Goal: Communication & Community: Answer question/provide support

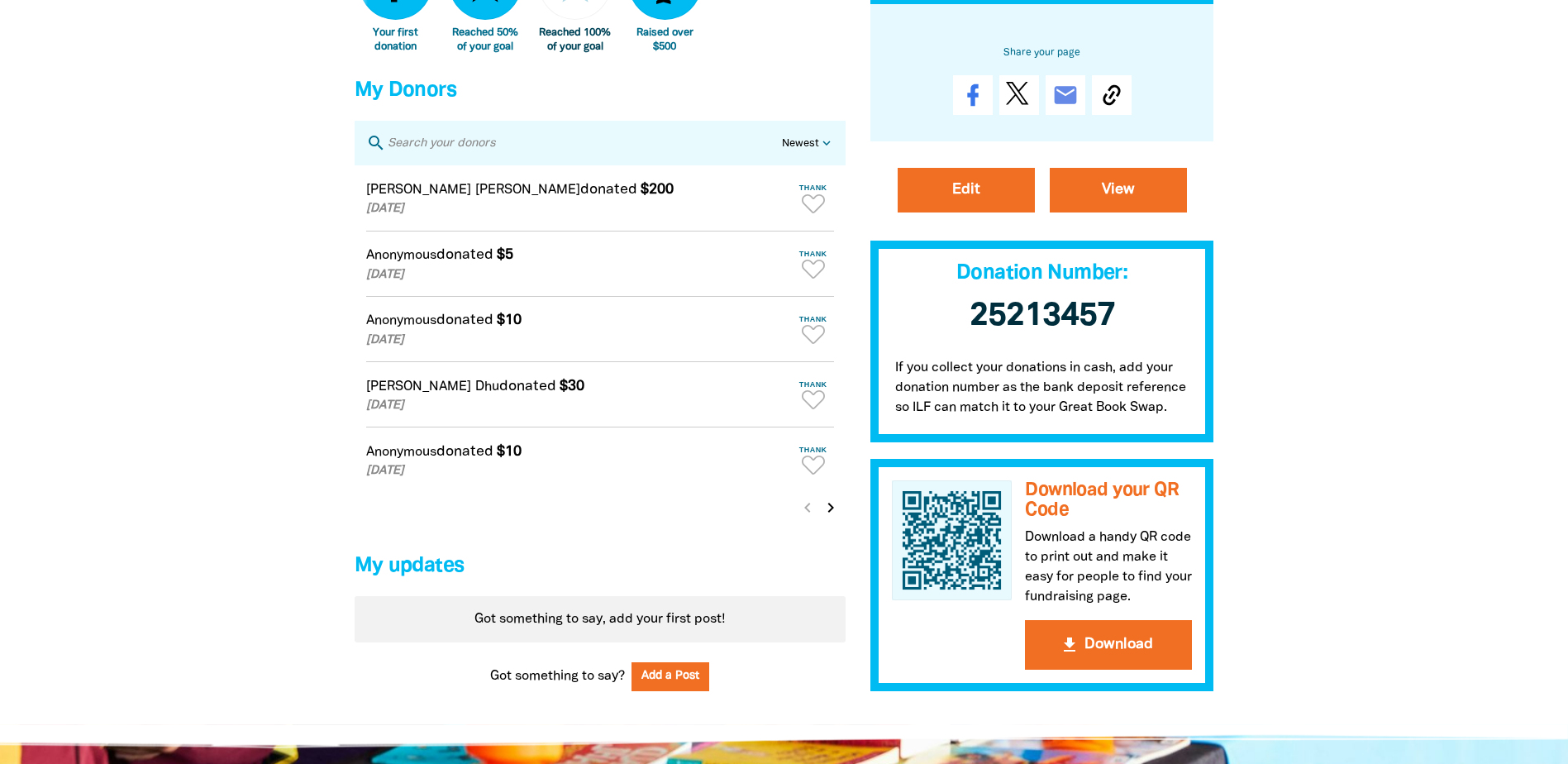
scroll to position [992, 0]
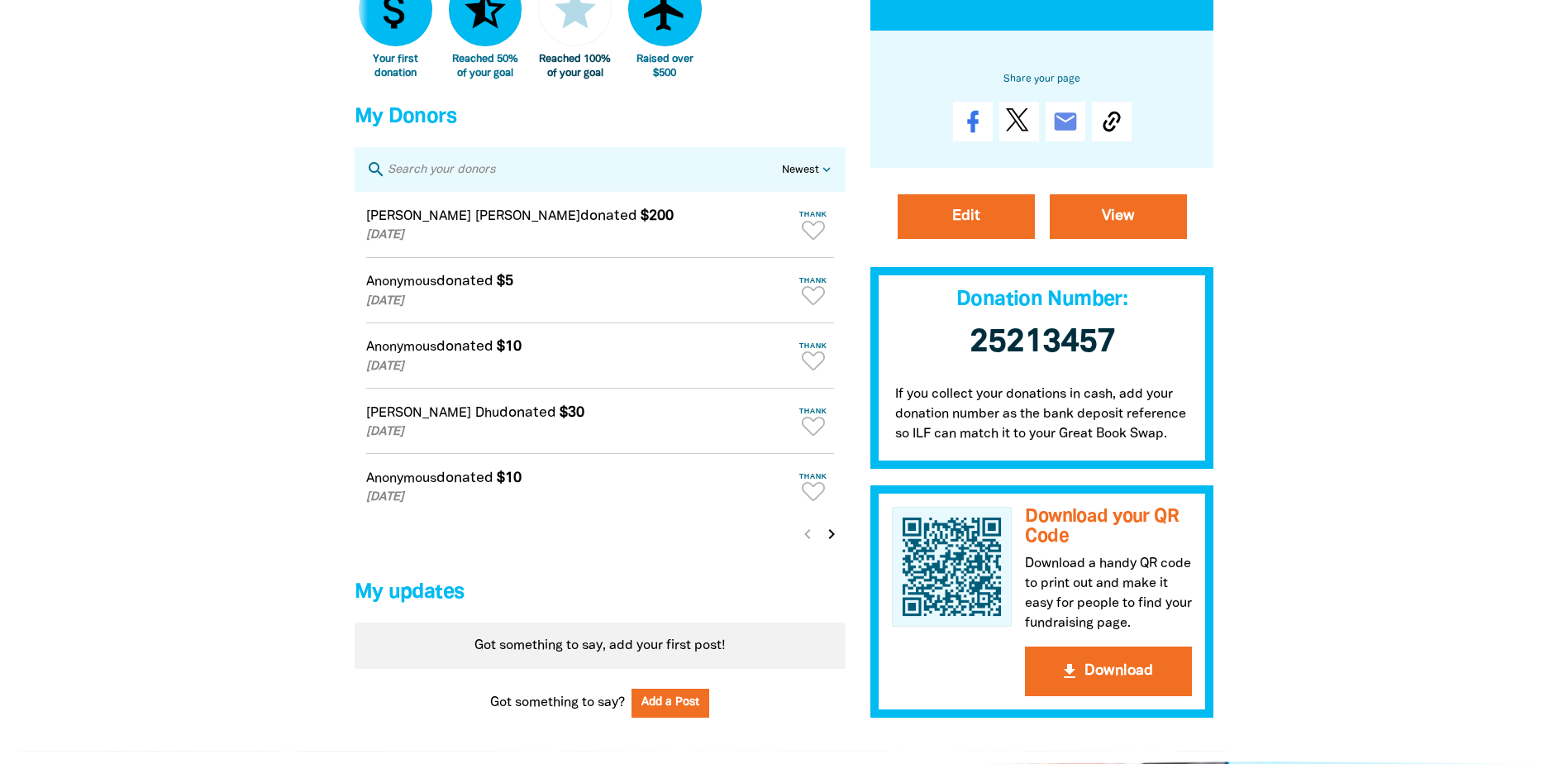
click at [828, 544] on icon "chevron_right" at bounding box center [831, 534] width 20 height 20
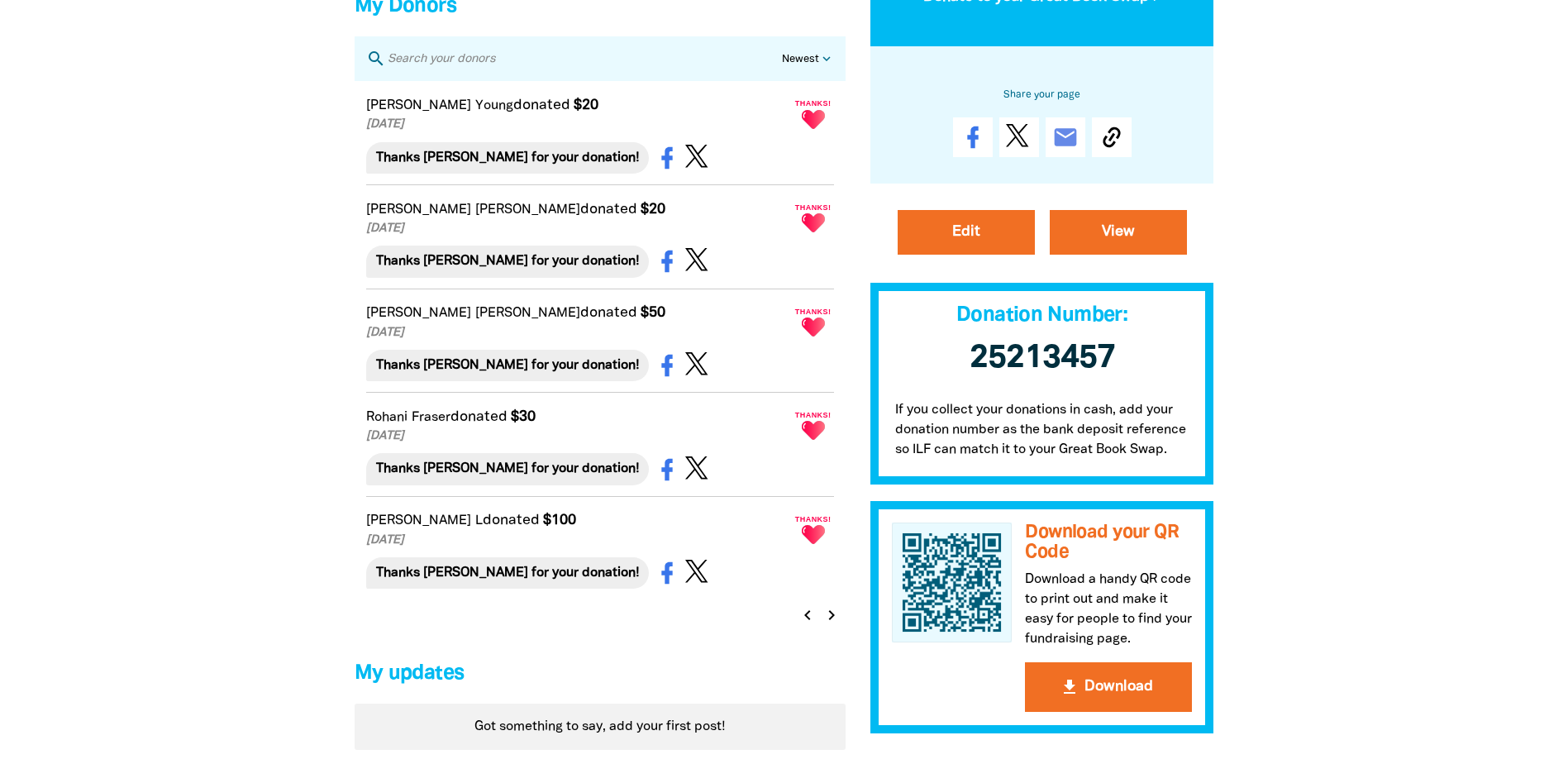
scroll to position [1157, 0]
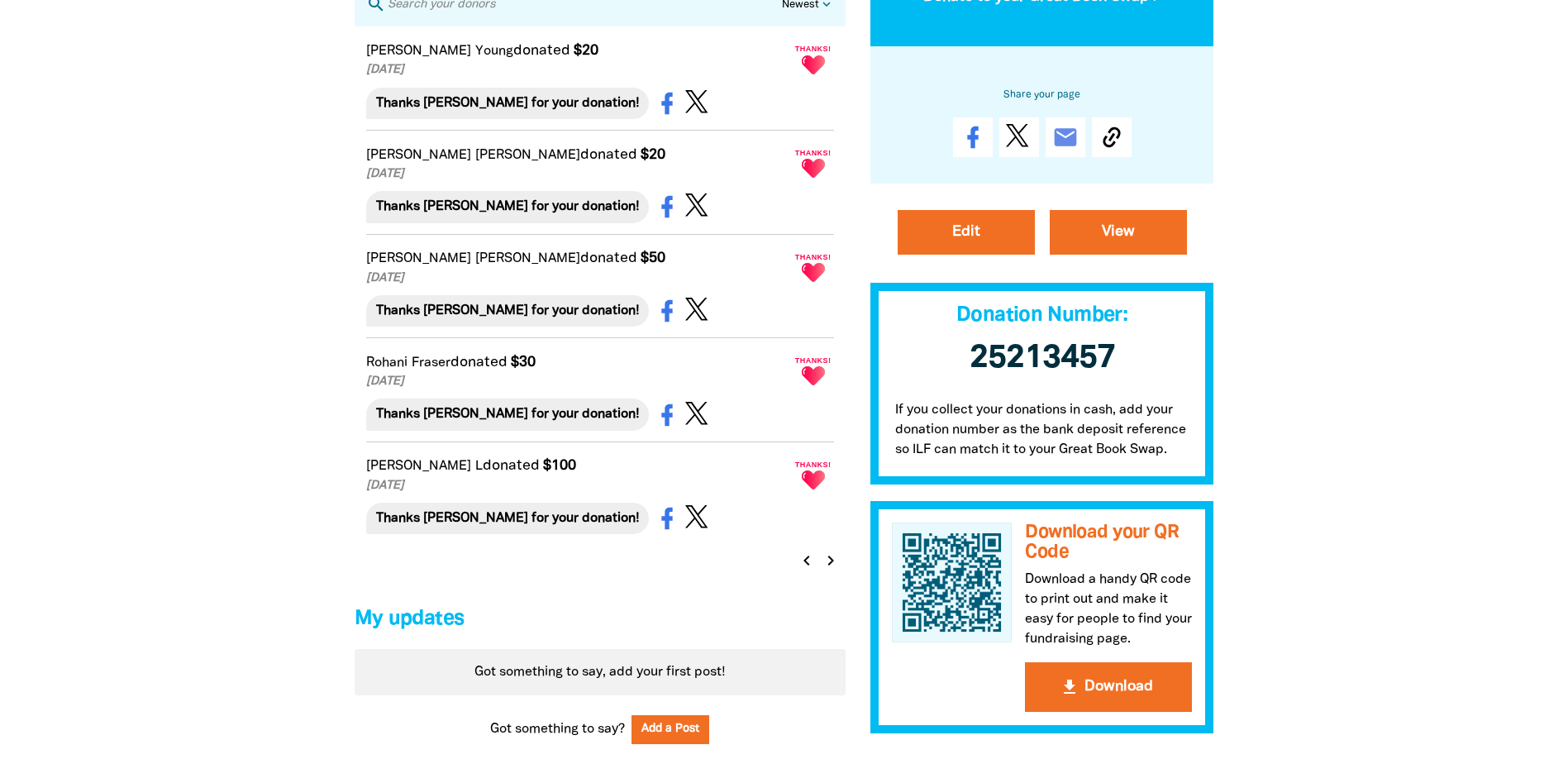
click at [805, 571] on icon "chevron_left" at bounding box center [806, 560] width 20 height 20
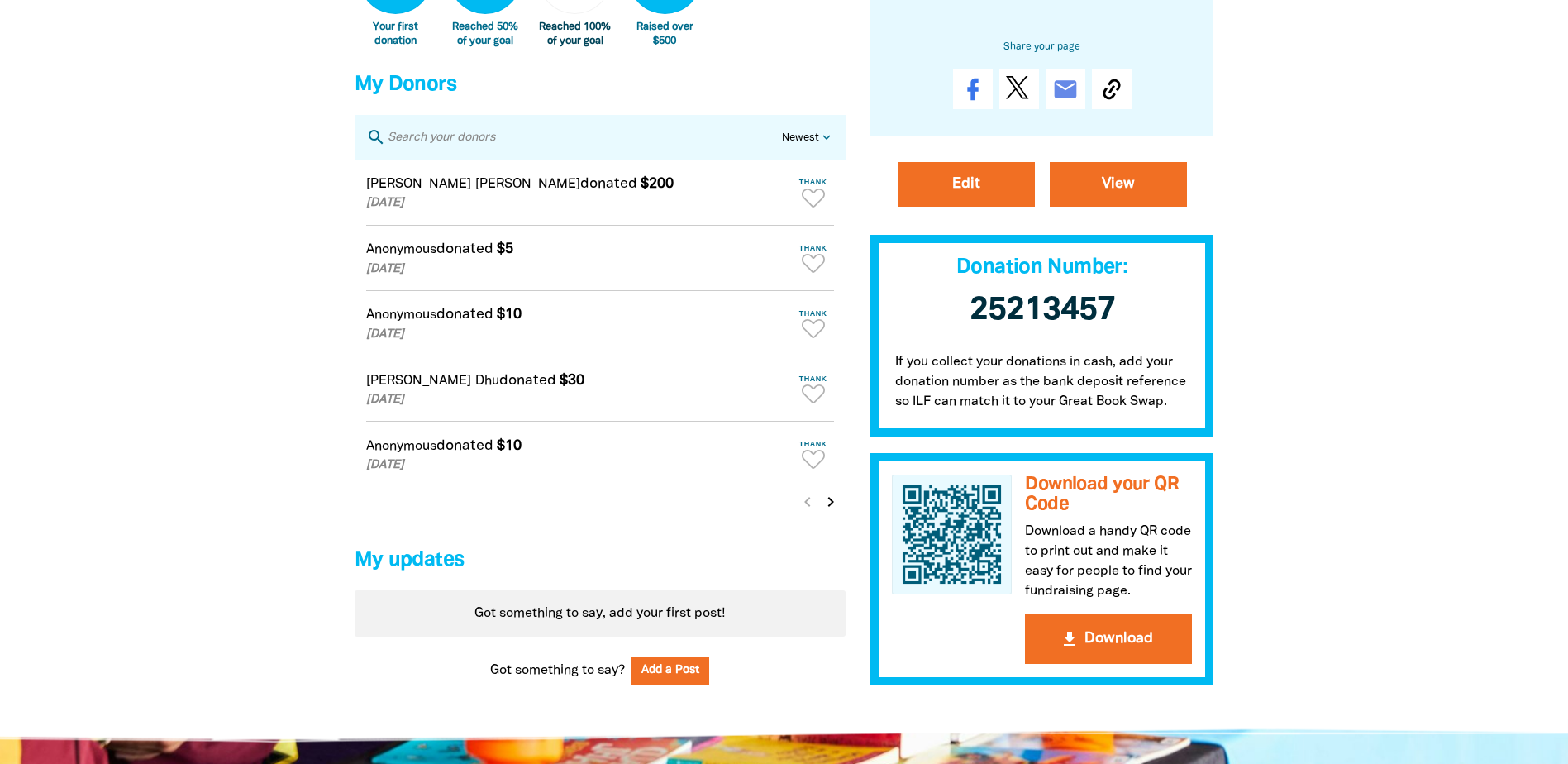
scroll to position [992, 0]
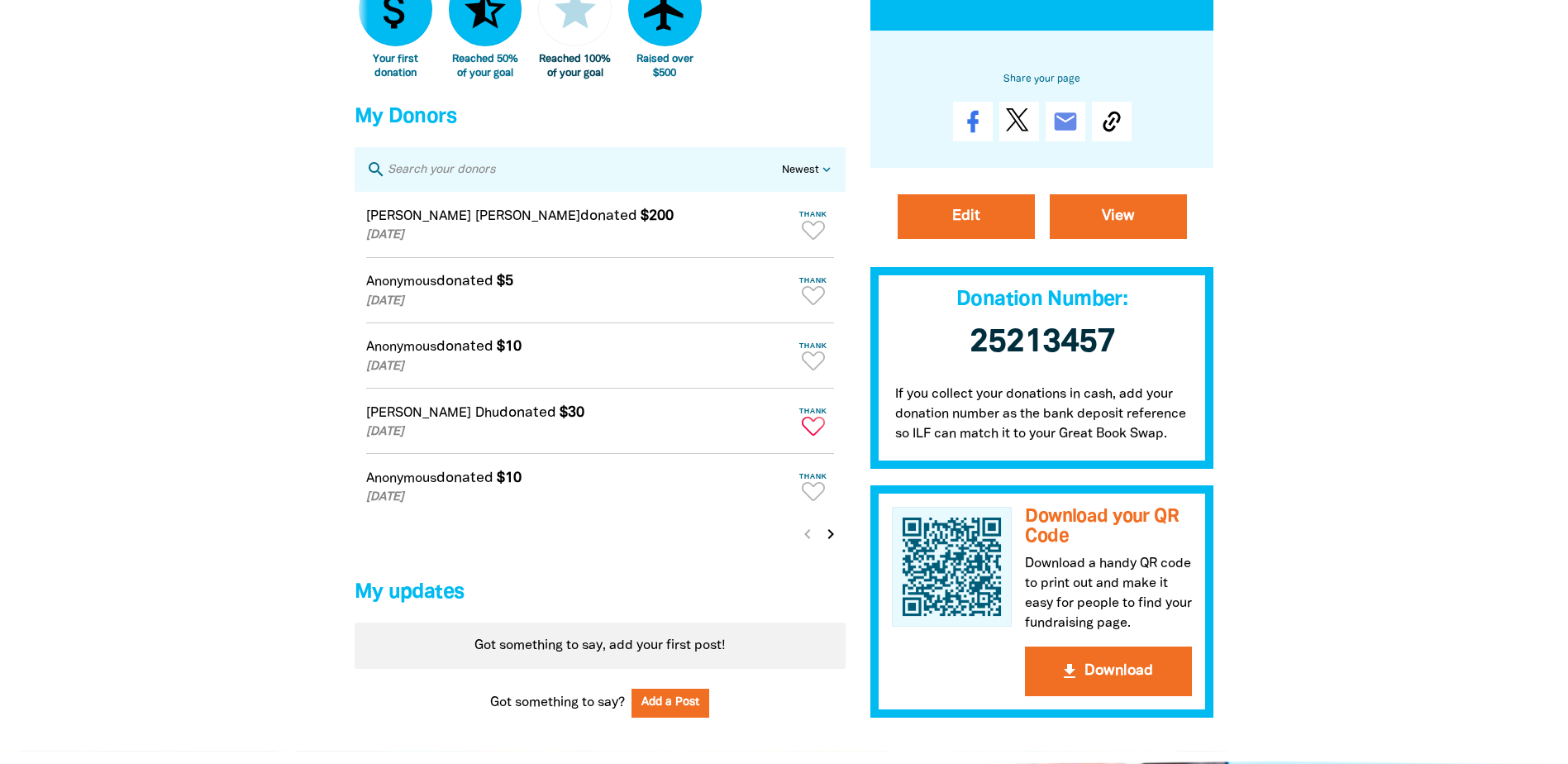
click at [810, 431] on icon "Paginated content" at bounding box center [813, 426] width 23 height 19
type textarea "Thanks [PERSON_NAME] for your donation!"
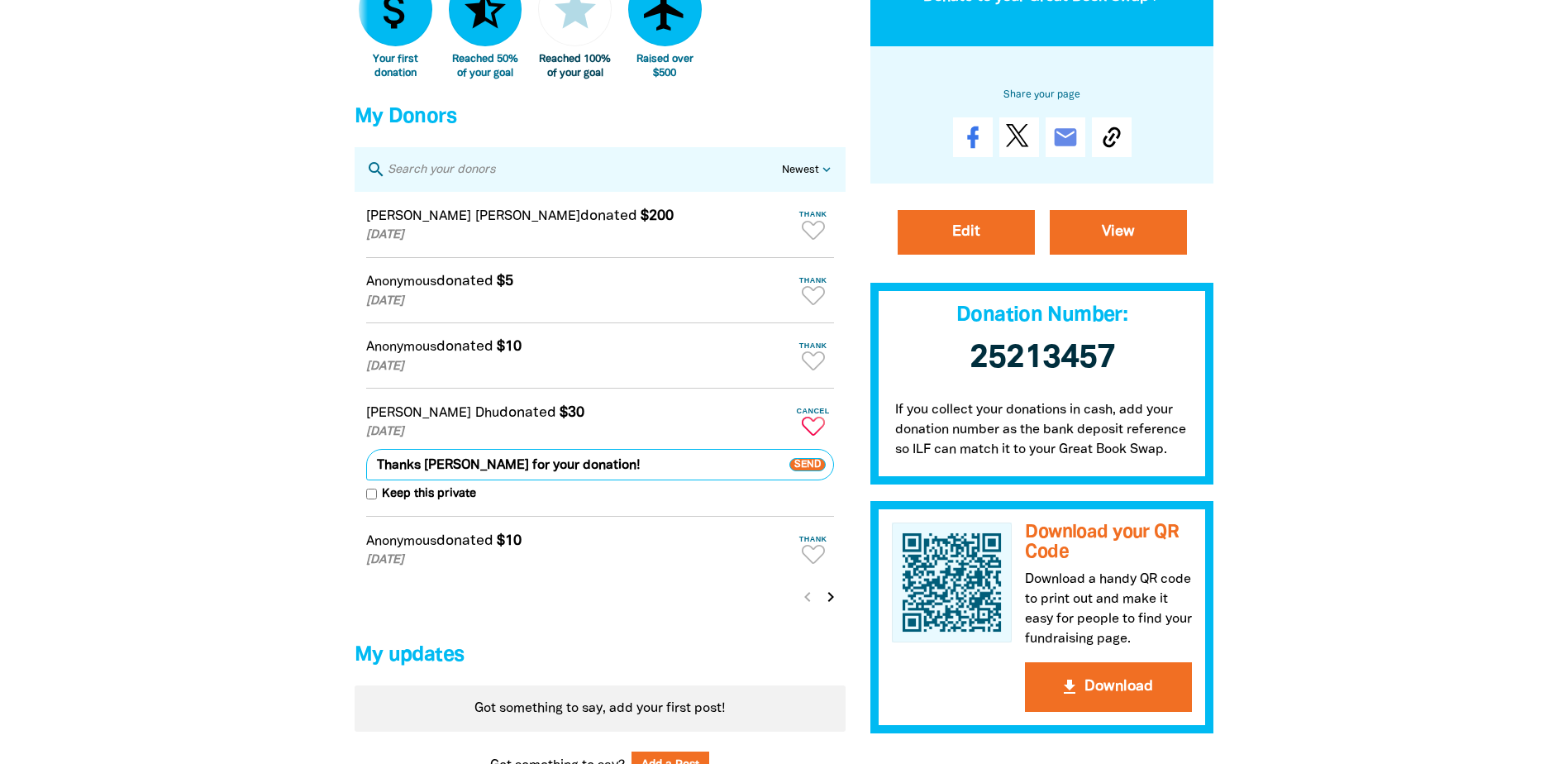
click at [802, 471] on span "Send" at bounding box center [807, 464] width 36 height 13
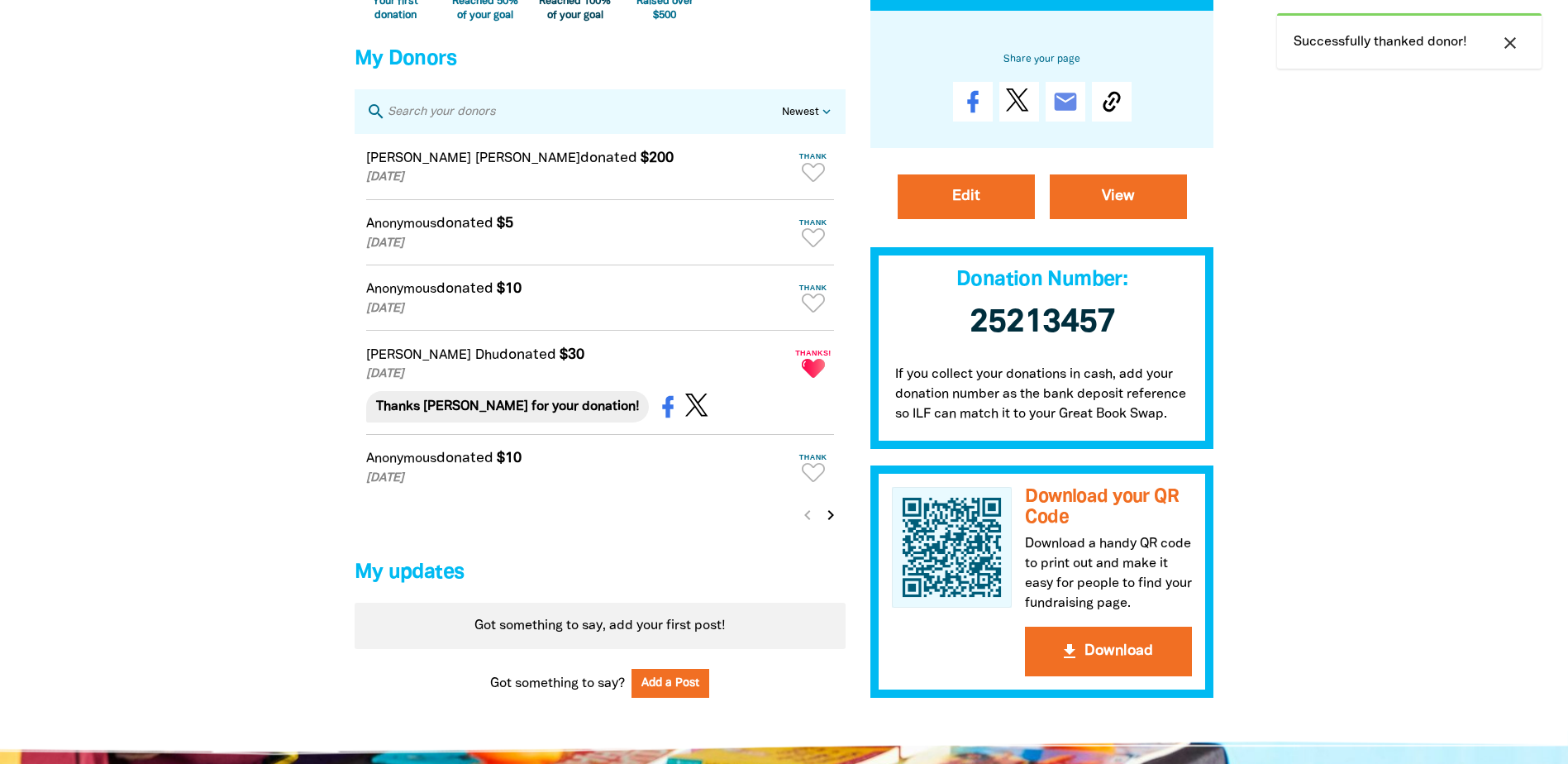
scroll to position [1074, 0]
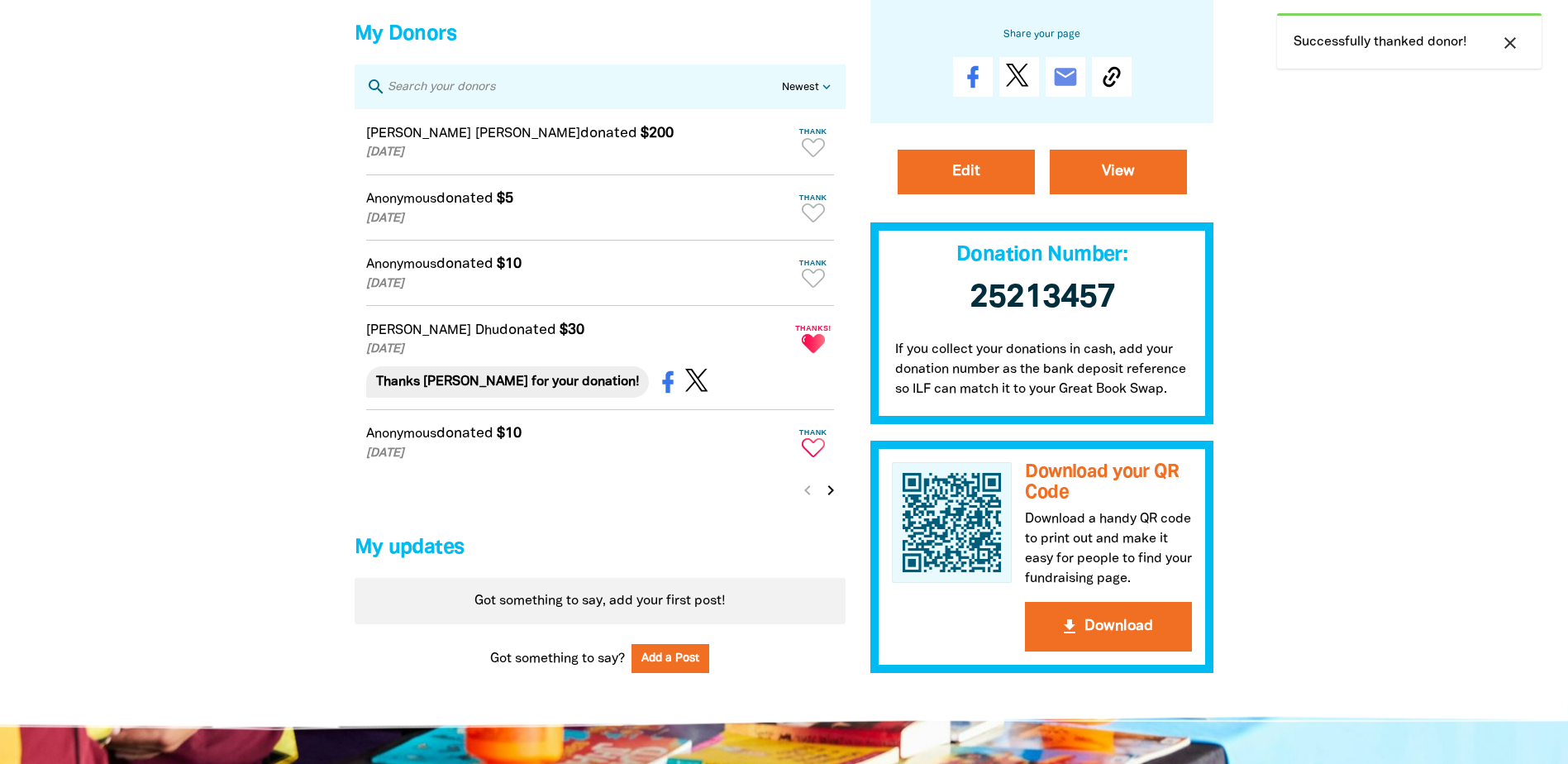
click at [814, 457] on icon "Paginated content" at bounding box center [813, 447] width 23 height 19
type textarea "Thanks for your donation!"
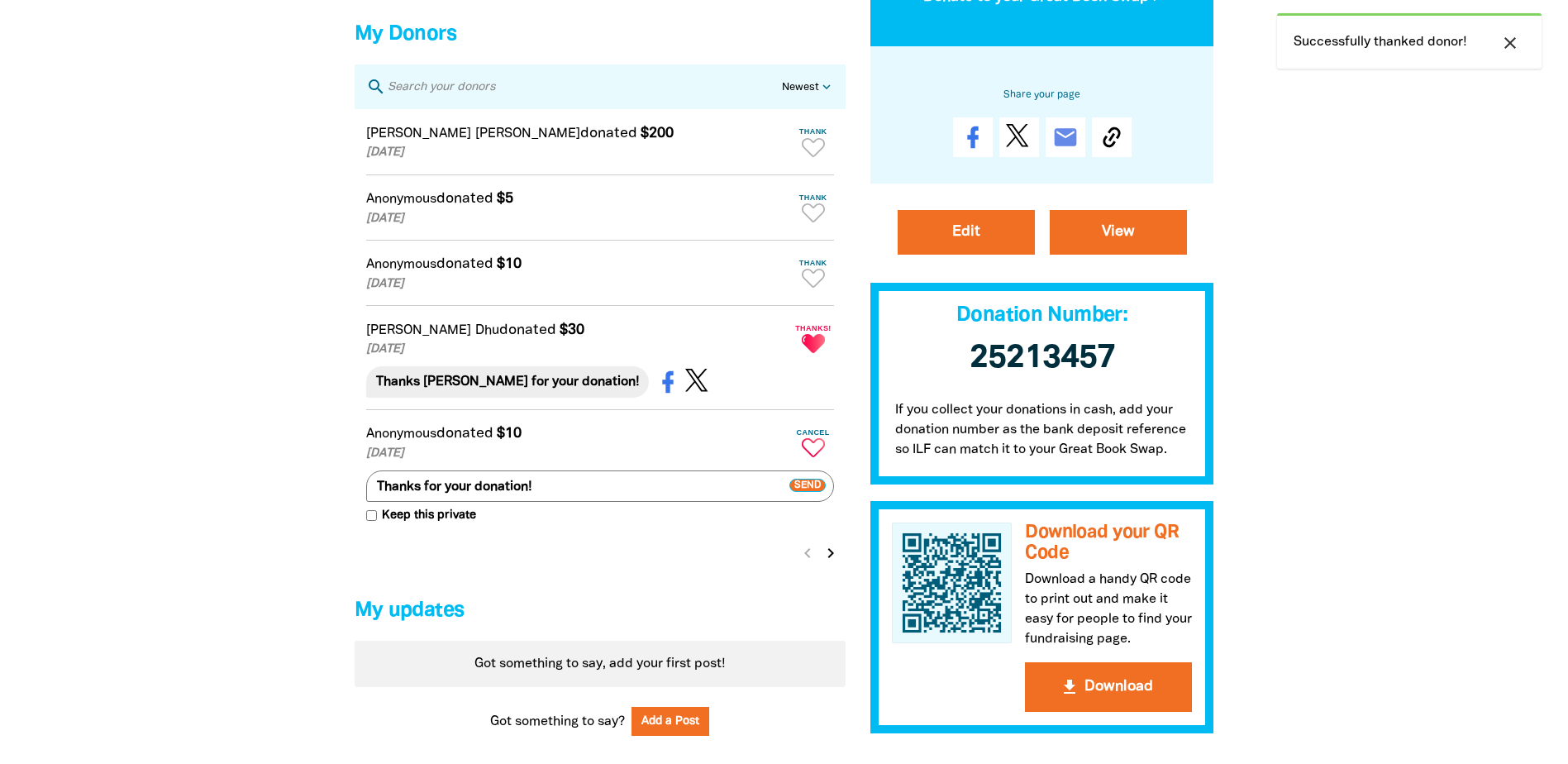
click at [439, 525] on span "Keep this private" at bounding box center [426, 515] width 99 height 18
click at [377, 520] on input "Keep this private" at bounding box center [372, 515] width 11 height 11
checkbox input "true"
drag, startPoint x: 562, startPoint y: 499, endPoint x: 345, endPoint y: 476, distance: 218.2
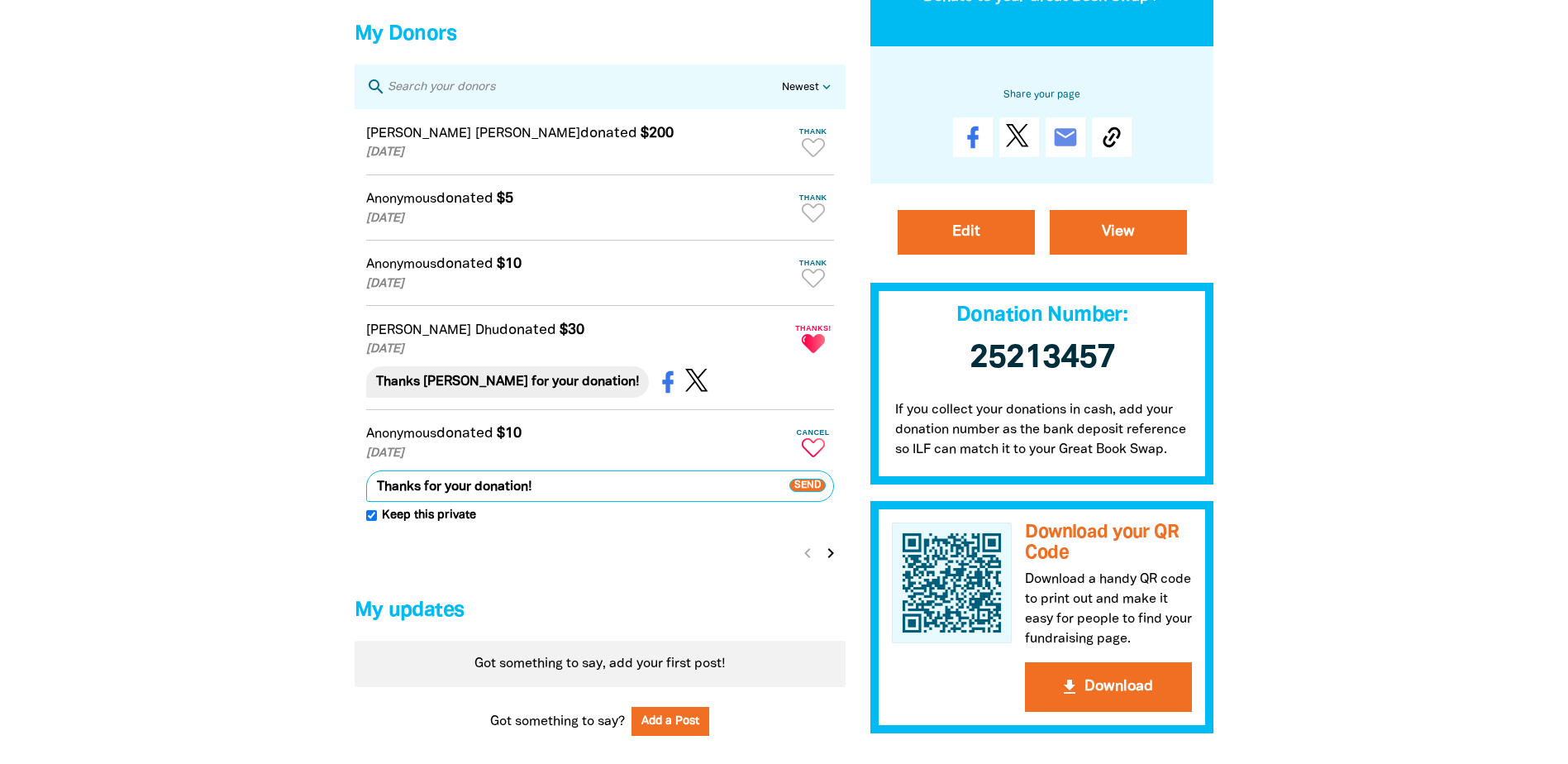
click at [572, 496] on textarea "Thanks for your donation!" at bounding box center [600, 486] width 468 height 32
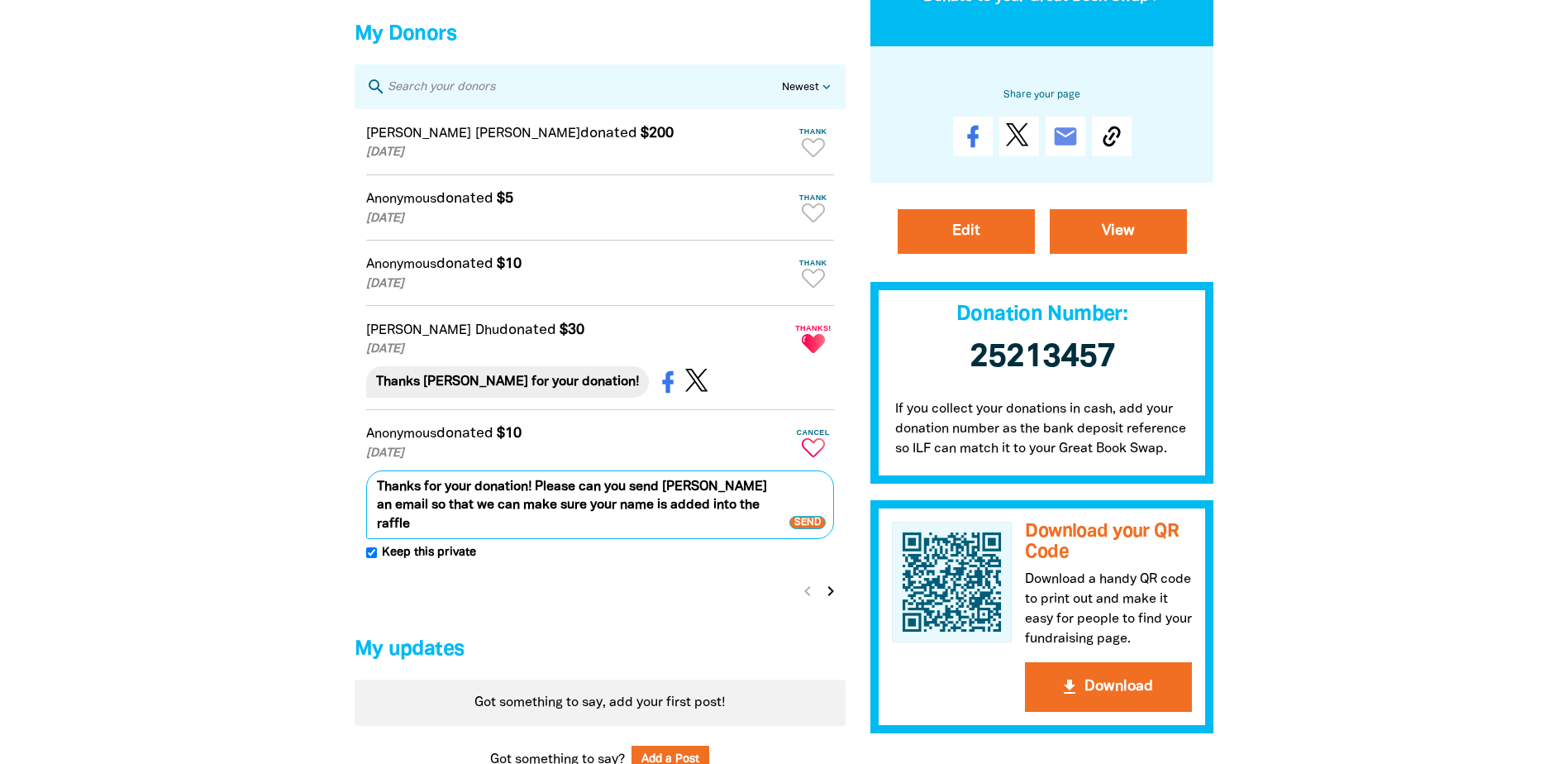
type textarea "Thanks for your donation! Please can you send [PERSON_NAME] an email so that we…"
click at [815, 530] on span "Send" at bounding box center [807, 523] width 36 height 13
click at [808, 287] on icon "Paginated content" at bounding box center [813, 279] width 23 height 19
type textarea "Thanks for your donation!"
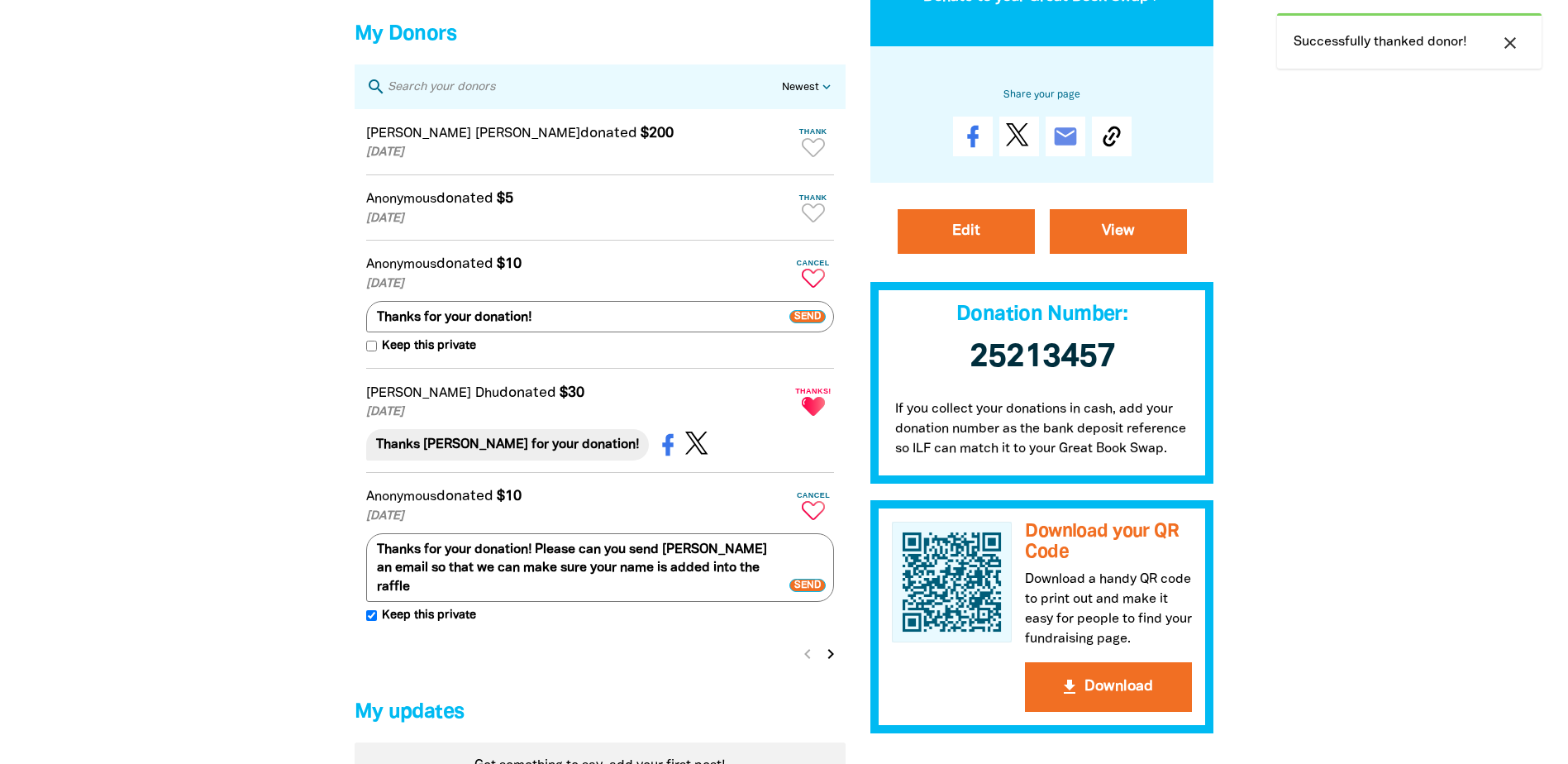
drag, startPoint x: 392, startPoint y: 361, endPoint x: 403, endPoint y: 360, distance: 11.0
click at [392, 355] on span "Keep this private" at bounding box center [426, 346] width 99 height 18
click at [377, 352] on input "Keep this private" at bounding box center [372, 346] width 11 height 11
checkbox input "true"
click at [557, 329] on textarea "Thanks for your donation!" at bounding box center [600, 317] width 468 height 32
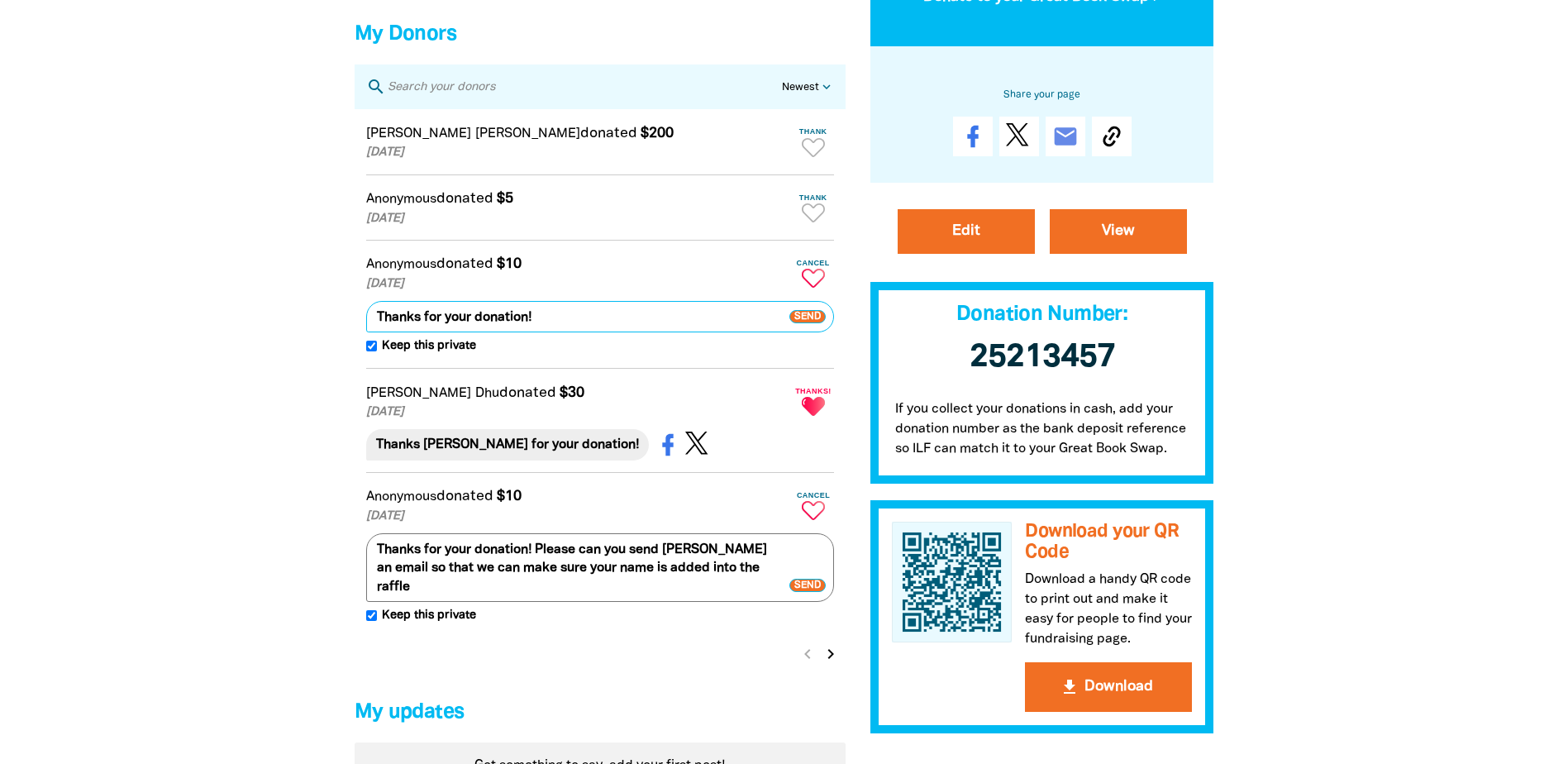
drag, startPoint x: 593, startPoint y: 330, endPoint x: 214, endPoint y: 324, distance: 379.0
paste textarea "Please can you send [PERSON_NAME] an email so that we can make sure your name i…"
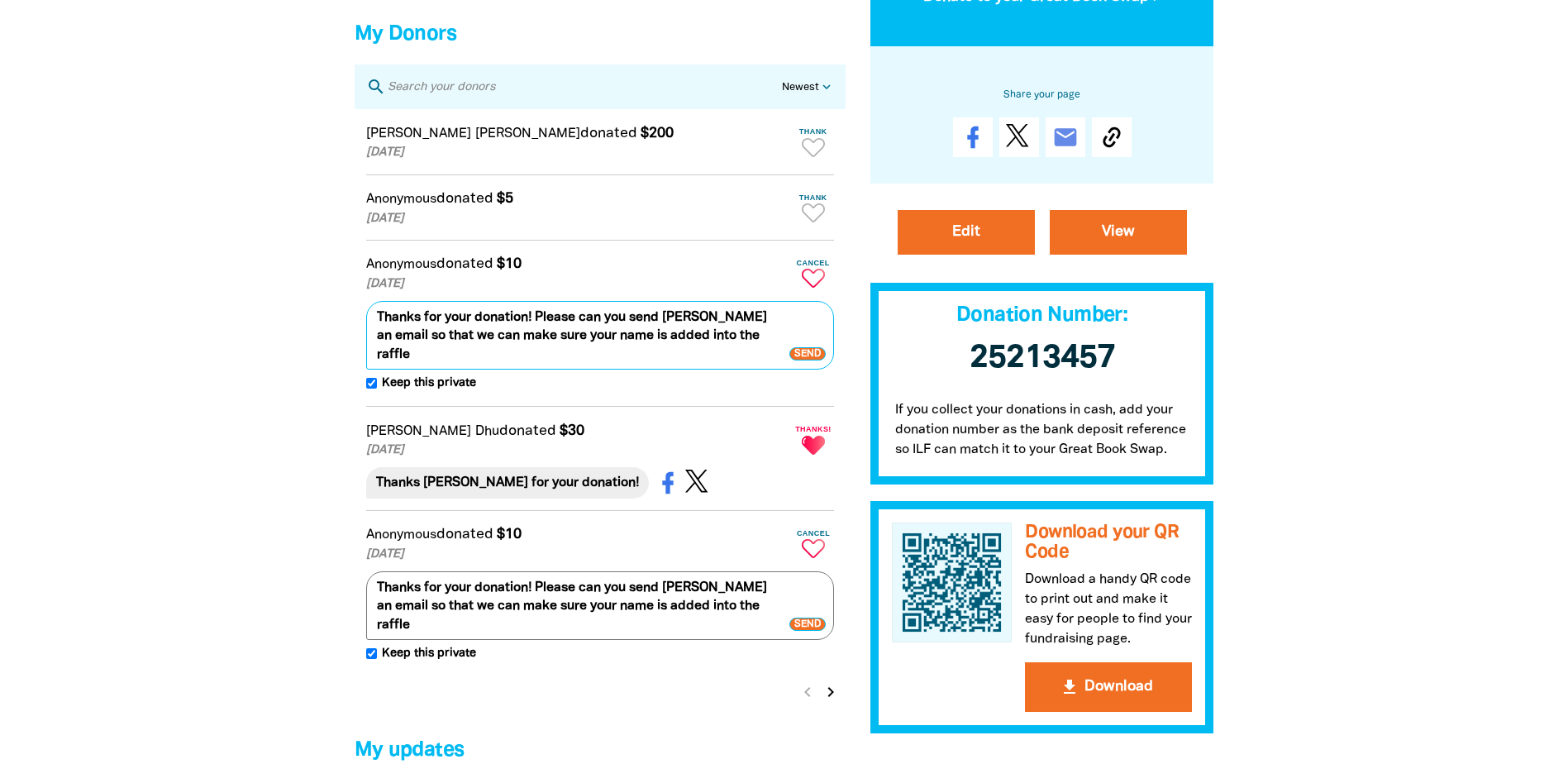
type textarea "Thanks for your donation! Please can you send [PERSON_NAME] an email so that we…"
click at [809, 360] on span "Send" at bounding box center [807, 353] width 36 height 13
drag, startPoint x: 810, startPoint y: 223, endPoint x: 572, endPoint y: 234, distance: 238.3
click at [810, 222] on icon "Paginated content" at bounding box center [813, 213] width 23 height 19
type textarea "Thanks for your donation!"
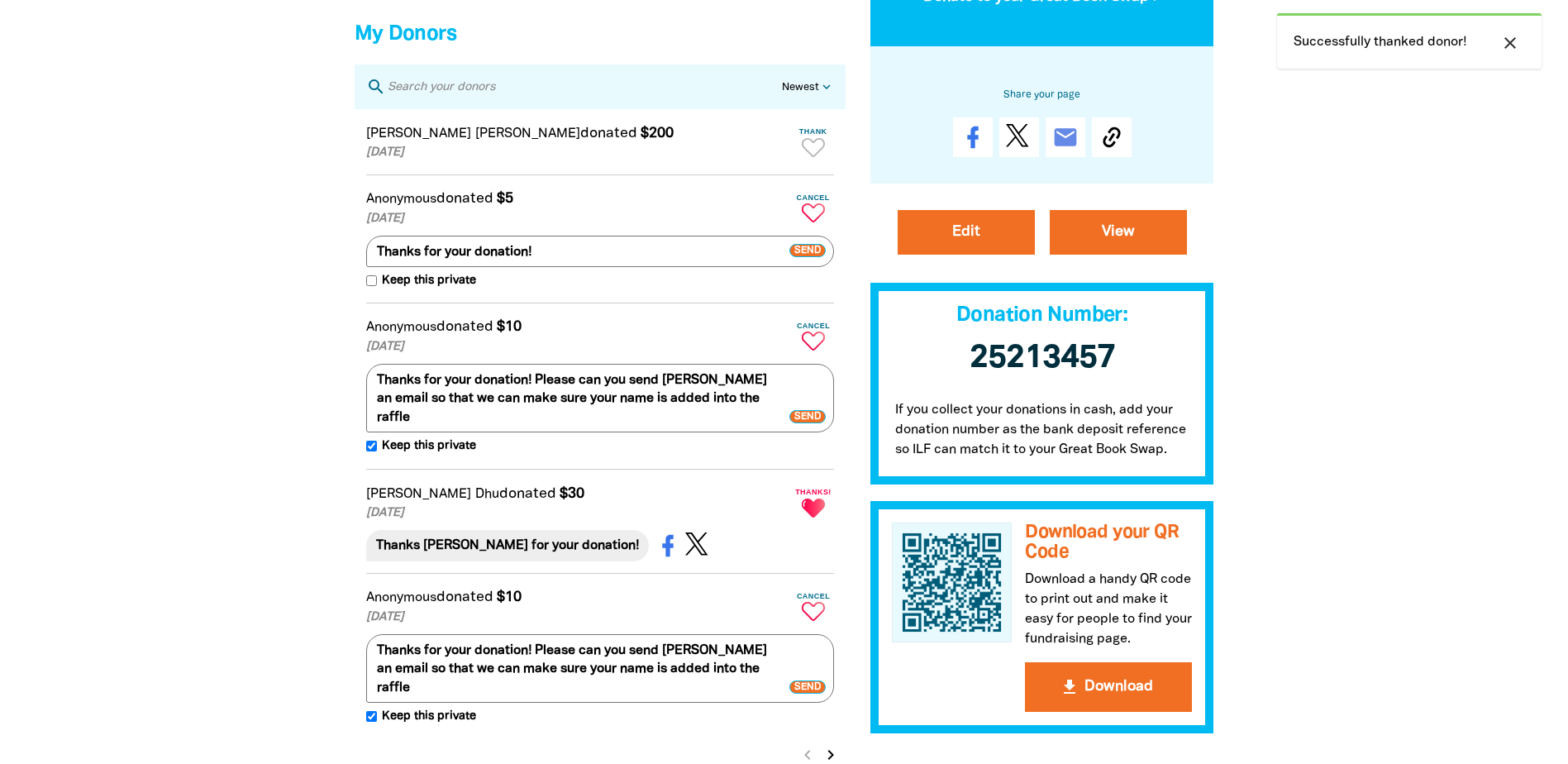
click at [410, 290] on span "Keep this private" at bounding box center [426, 280] width 99 height 18
click at [377, 286] on input "Keep this private" at bounding box center [372, 280] width 11 height 11
checkbox input "true"
drag, startPoint x: 497, startPoint y: 257, endPoint x: 328, endPoint y: 257, distance: 169.0
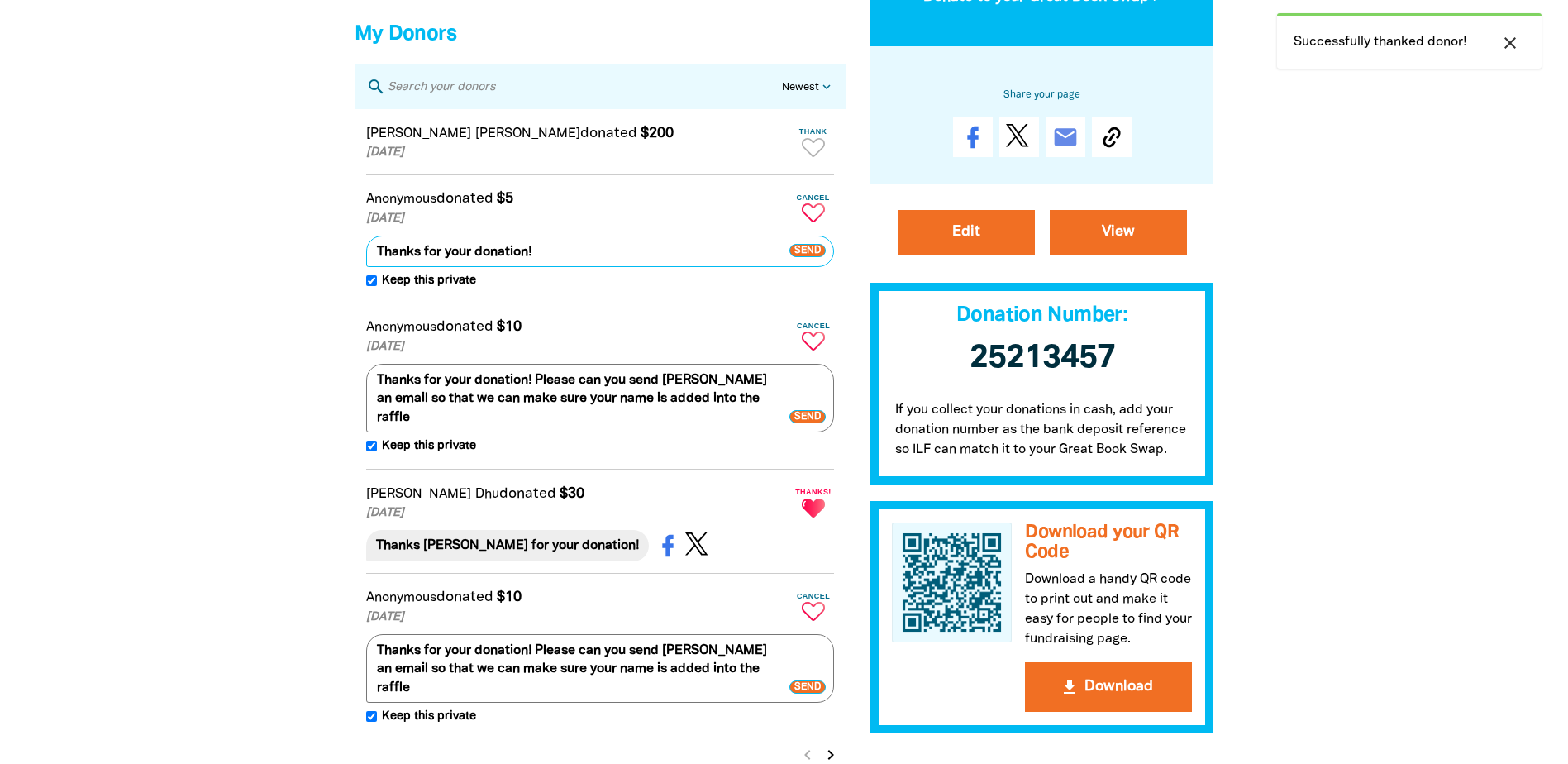
paste textarea "Please can you send [PERSON_NAME] an email so that we can make sure your name i…"
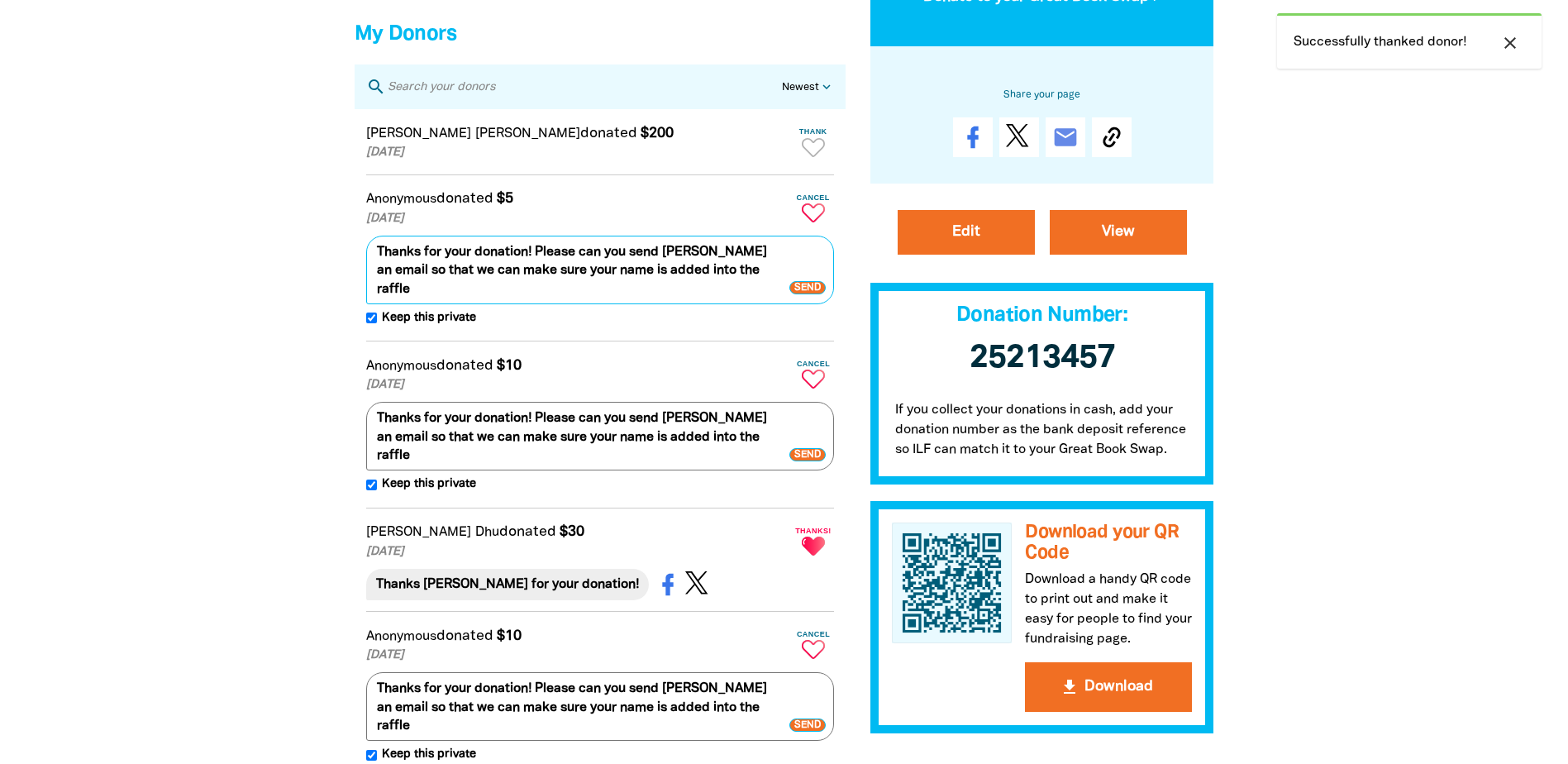
type textarea "Thanks for your donation! Please can you send [PERSON_NAME] an email so that we…"
click at [808, 295] on span "Send" at bounding box center [807, 288] width 36 height 13
click at [809, 157] on icon "Paginated content" at bounding box center [813, 148] width 23 height 19
type textarea "Thanks [PERSON_NAME] for your donation!"
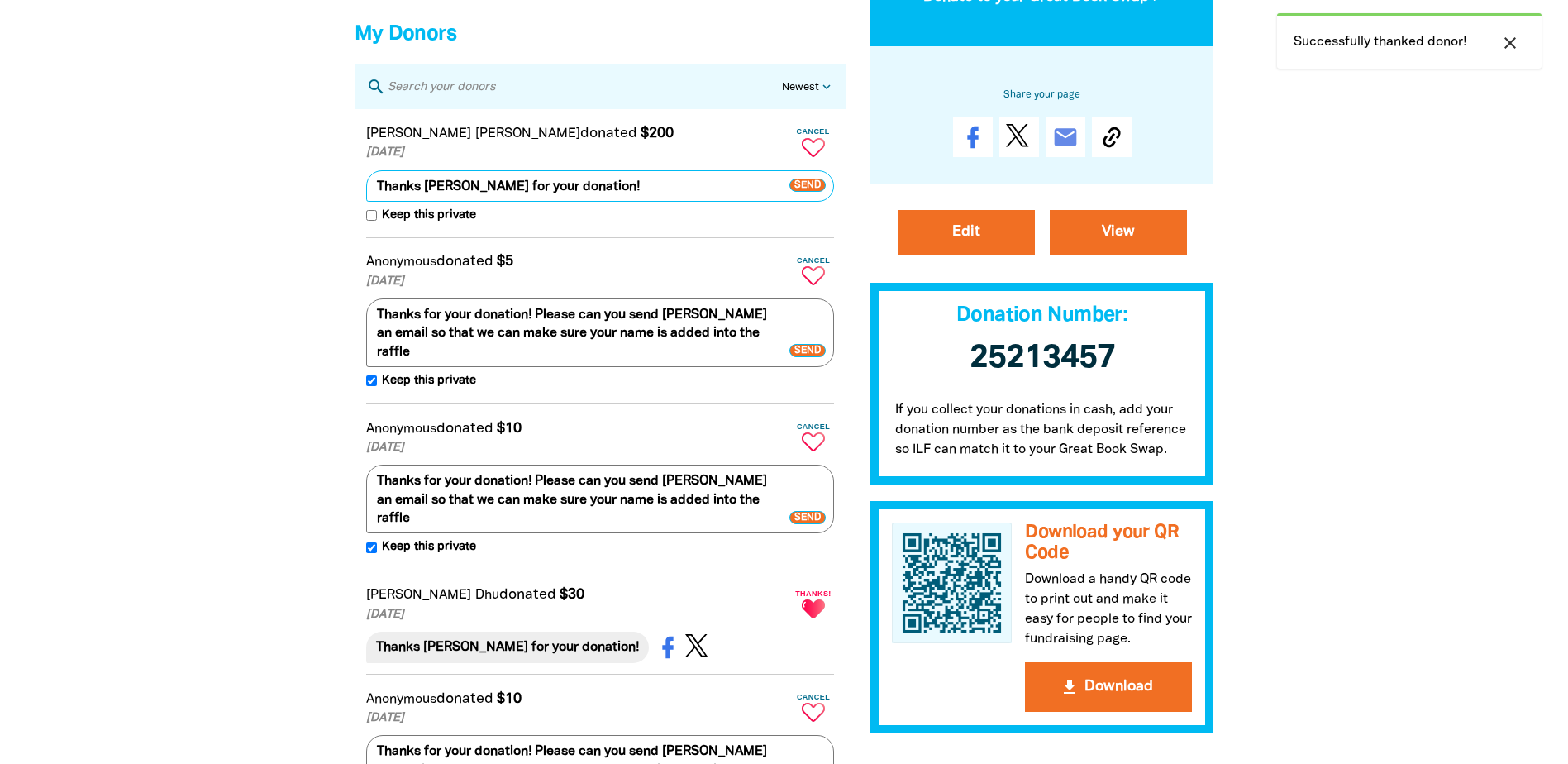
click at [806, 192] on span "Send" at bounding box center [807, 185] width 36 height 13
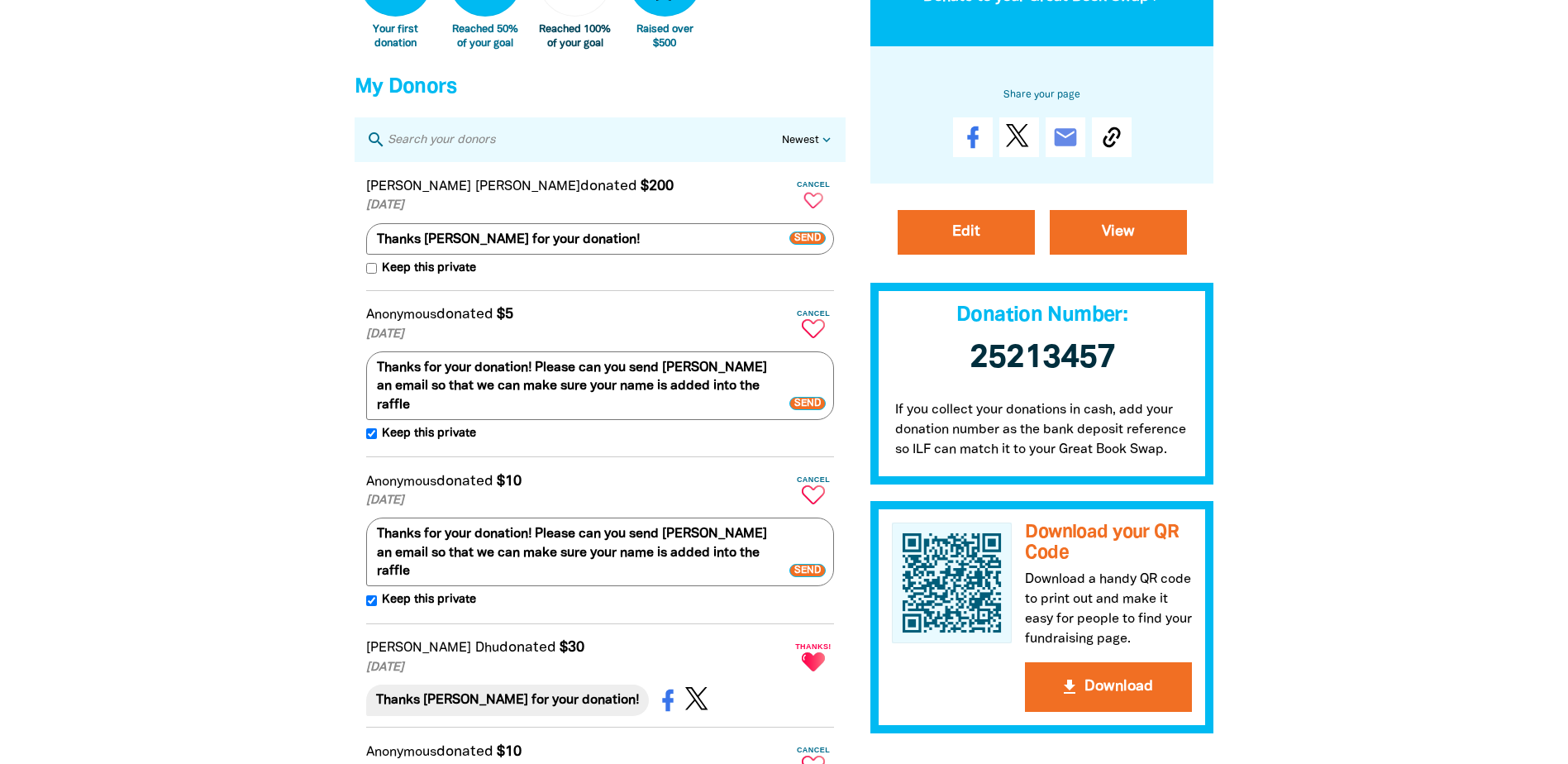
scroll to position [1240, 0]
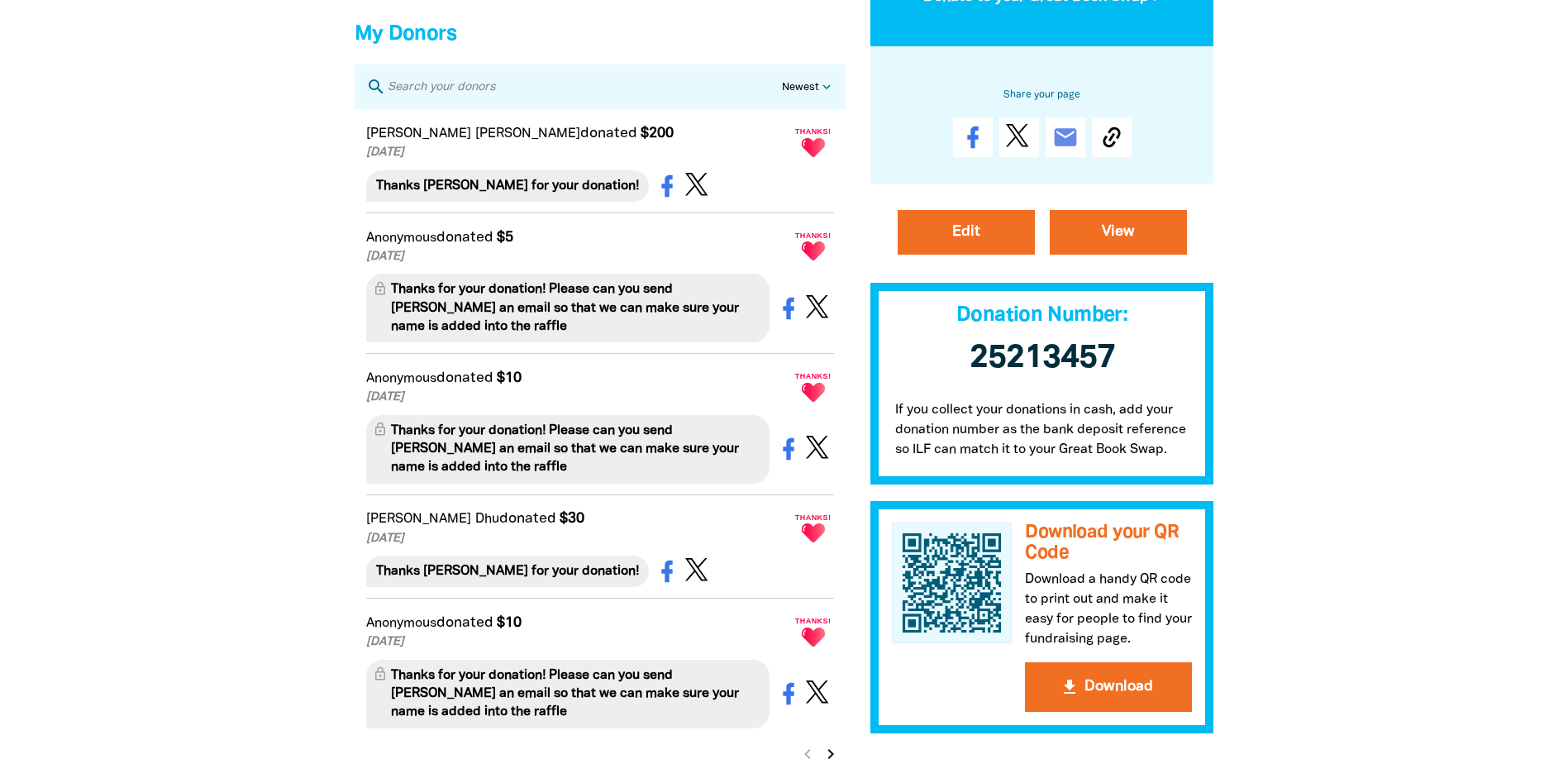
scroll to position [1240, 0]
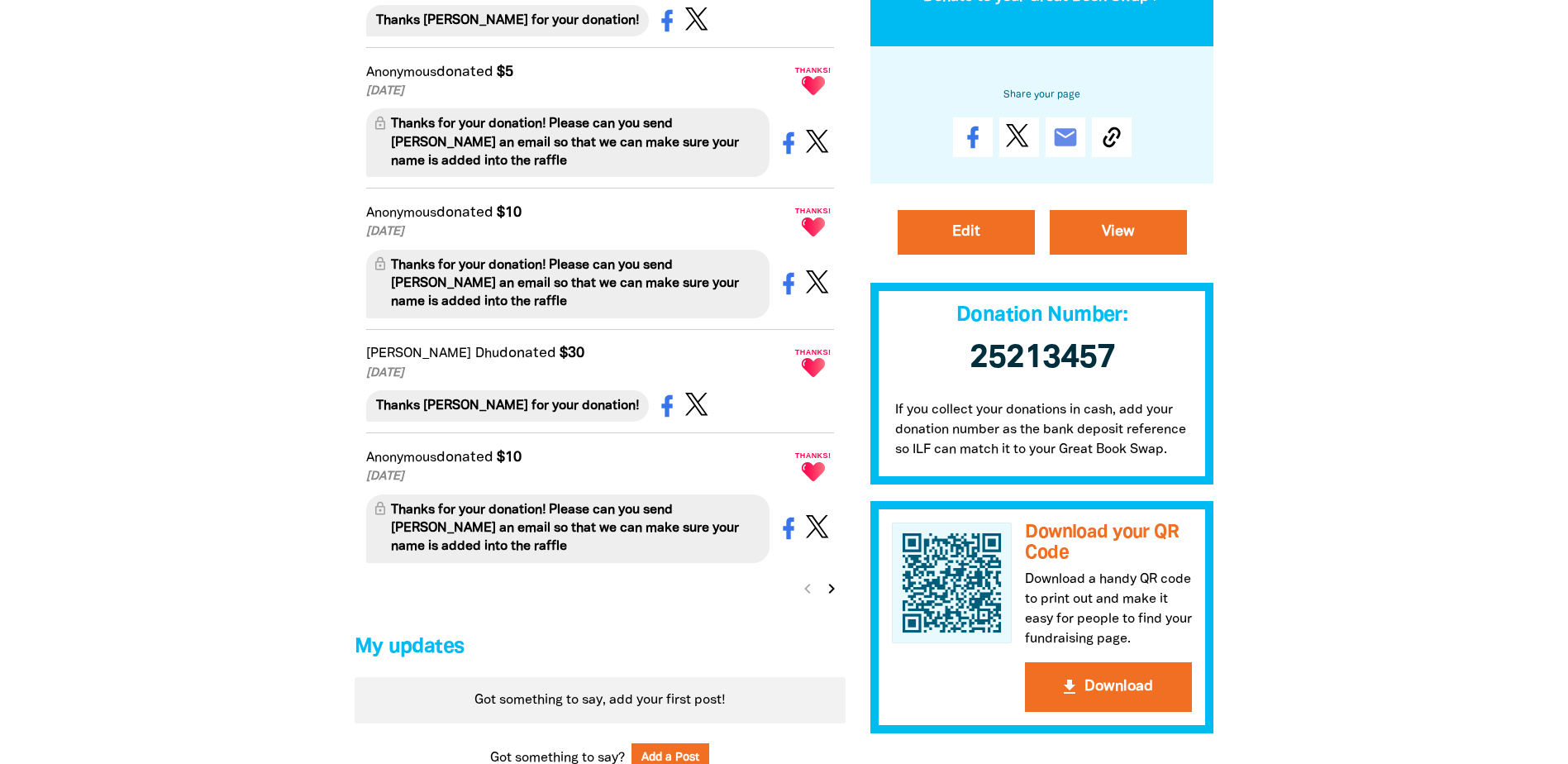
click at [826, 599] on icon "chevron_right" at bounding box center [831, 588] width 20 height 20
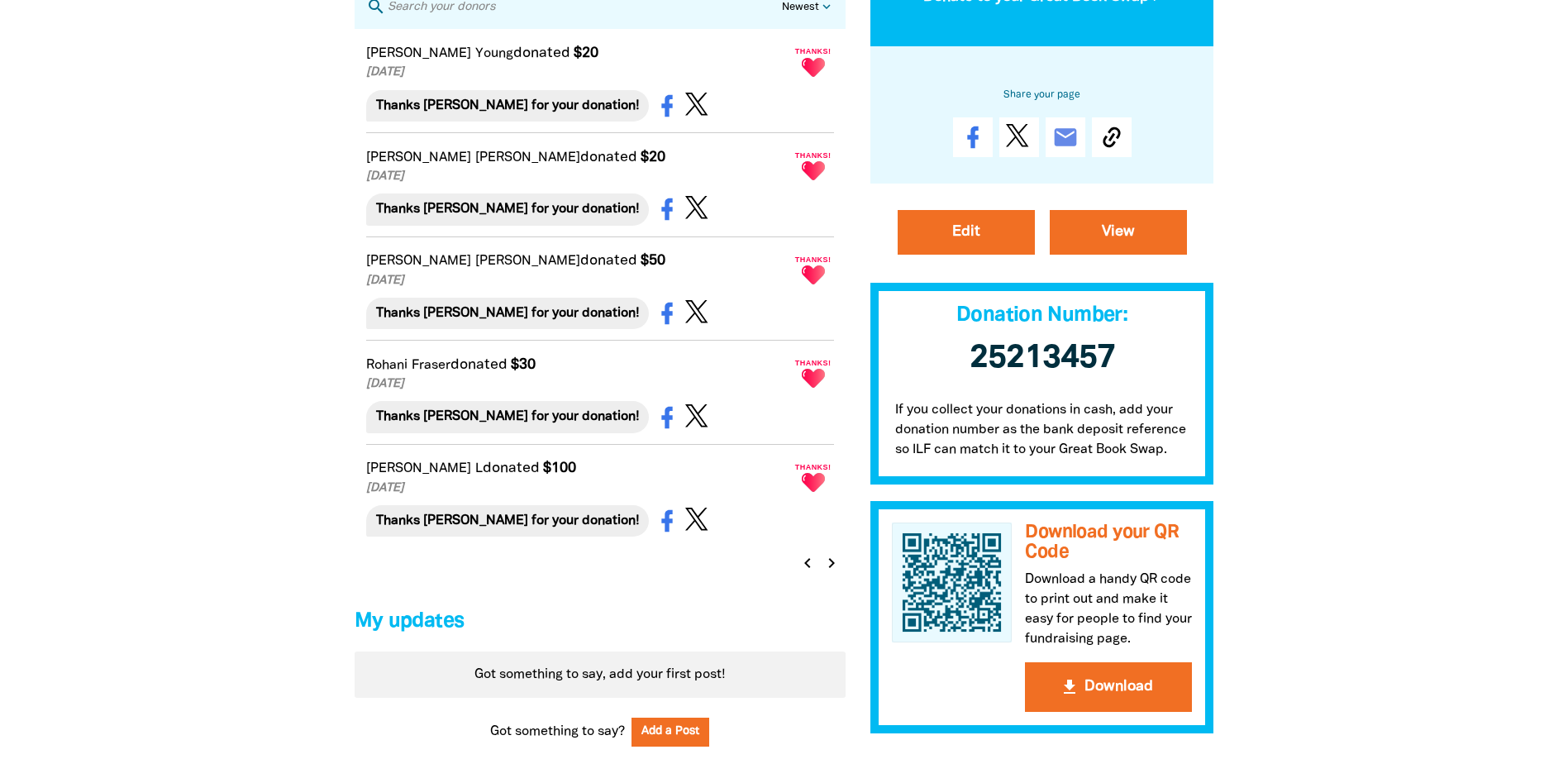
scroll to position [1176, 0]
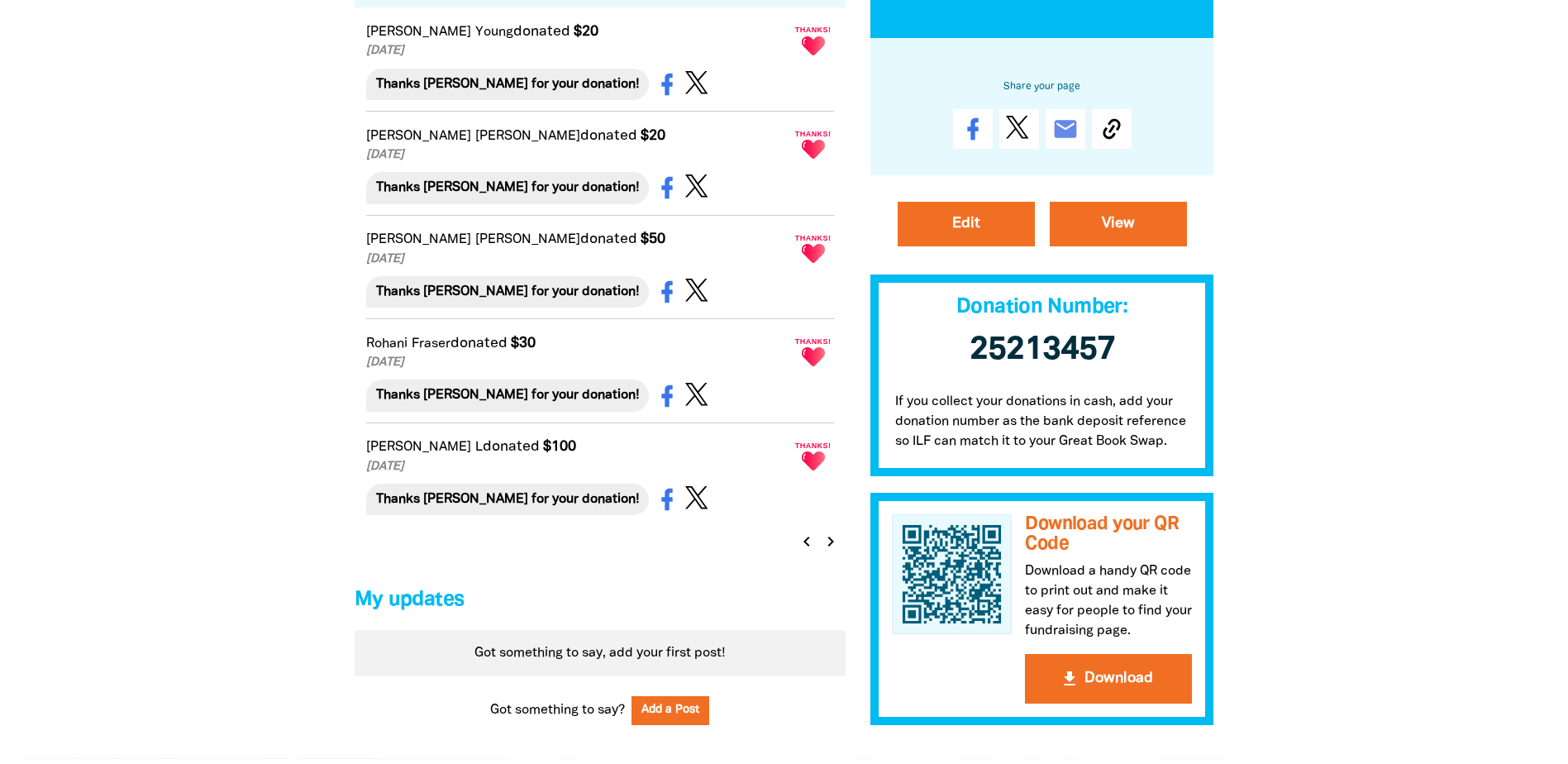
click at [807, 551] on icon "chevron_left" at bounding box center [806, 542] width 20 height 20
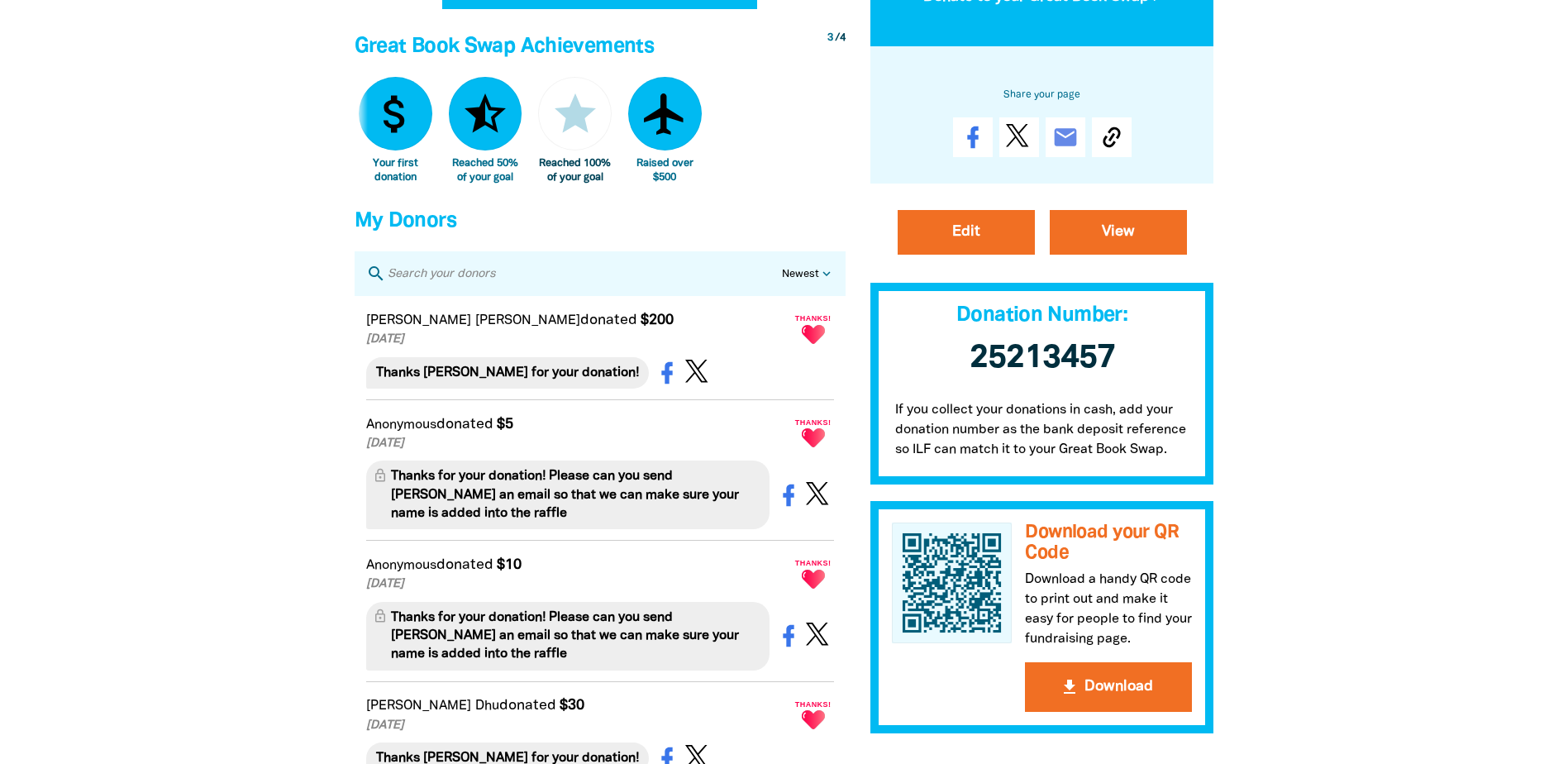
scroll to position [680, 0]
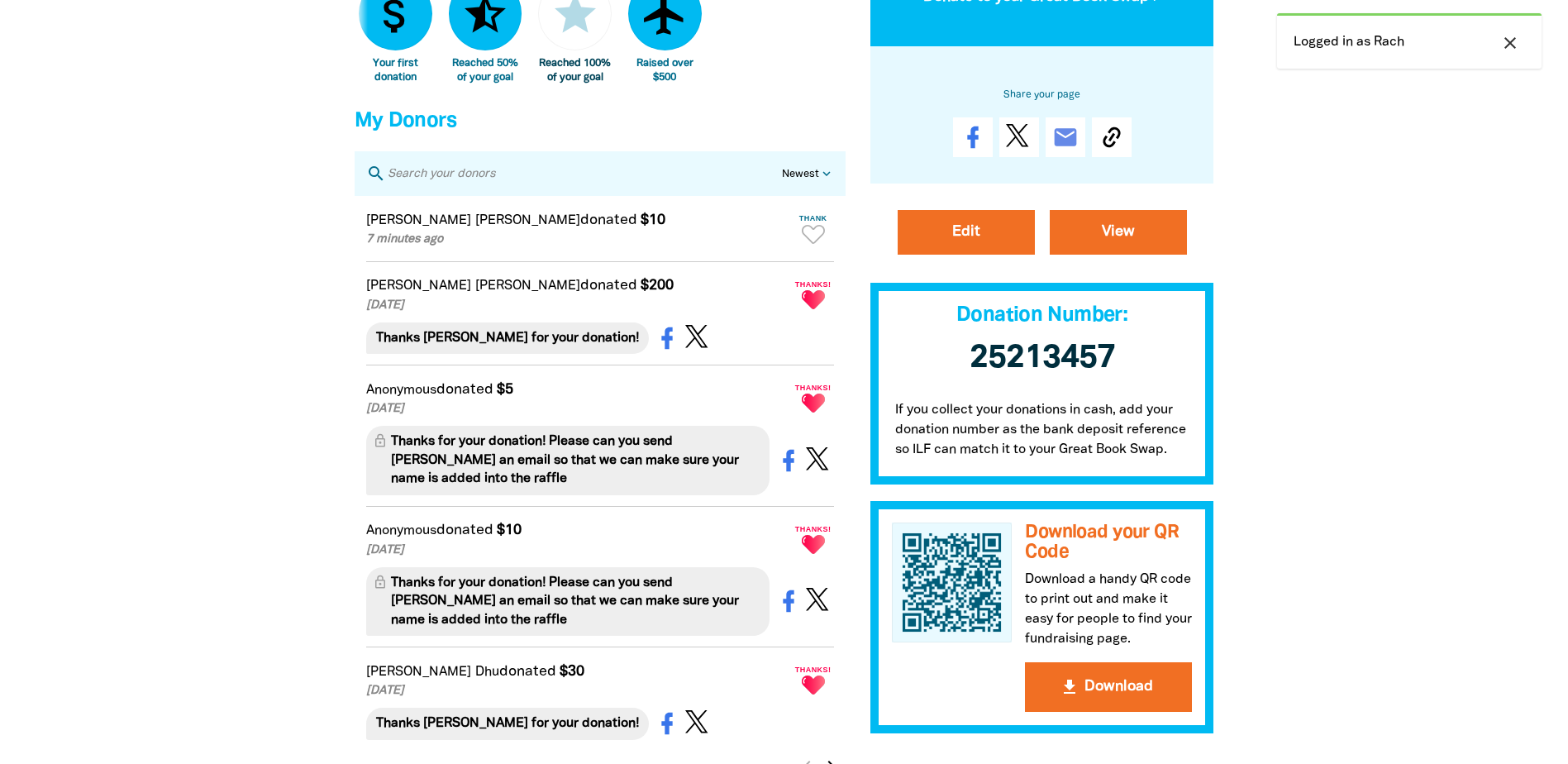
scroll to position [992, 0]
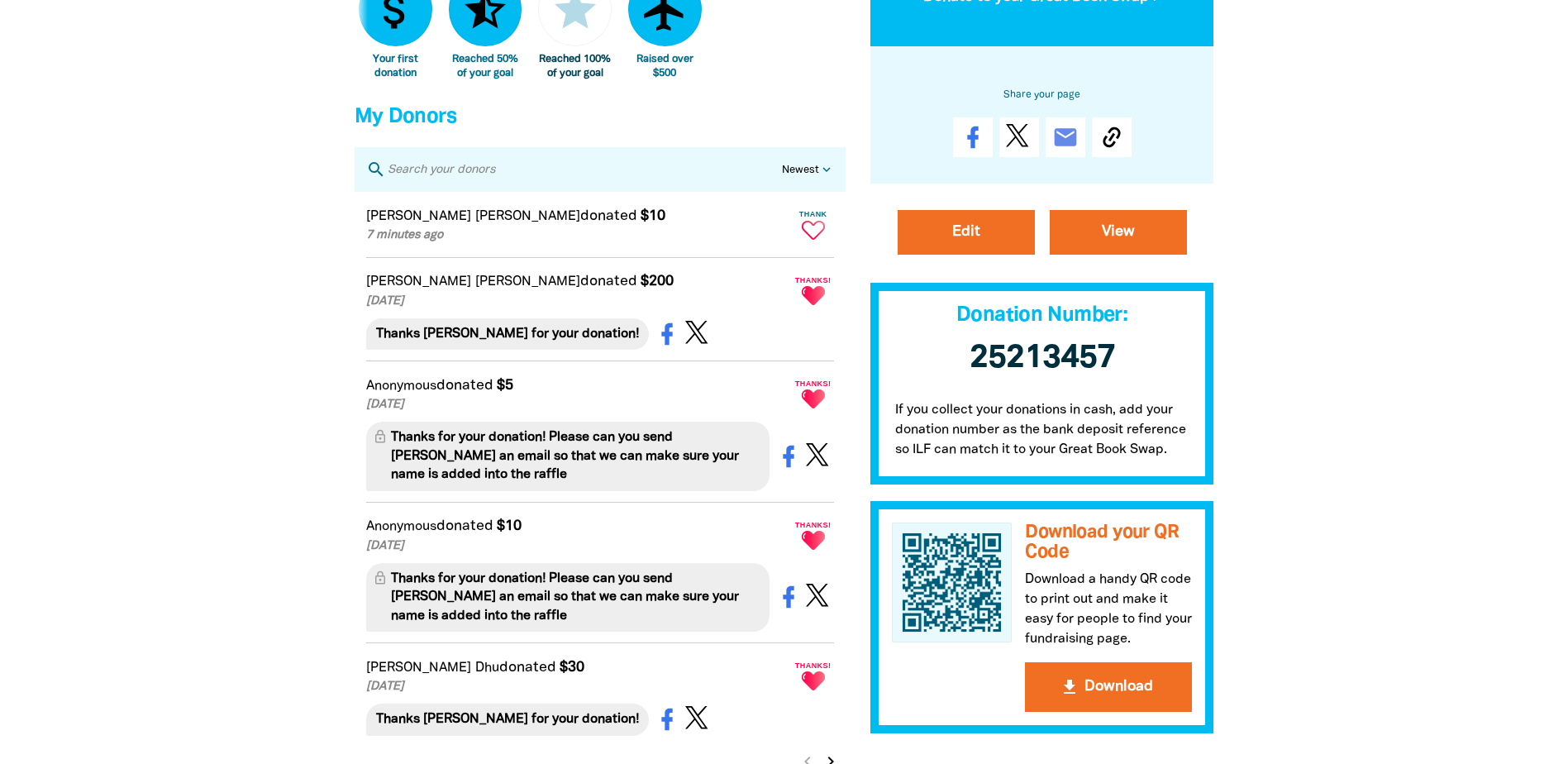
click at [816, 240] on icon "Paginated content" at bounding box center [813, 230] width 23 height 19
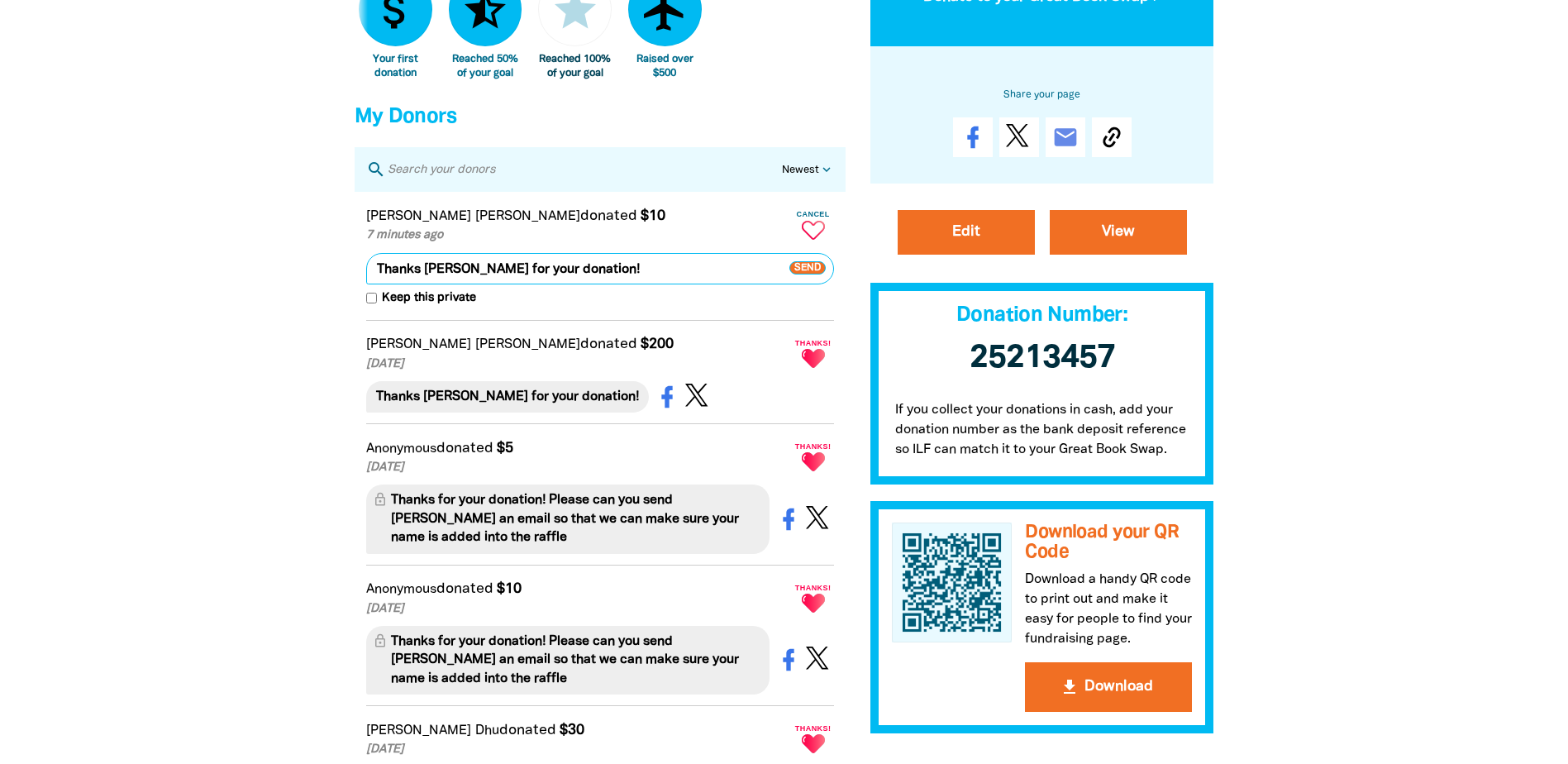
click at [805, 274] on span "Send" at bounding box center [807, 267] width 36 height 13
